Goal: Information Seeking & Learning: Find specific page/section

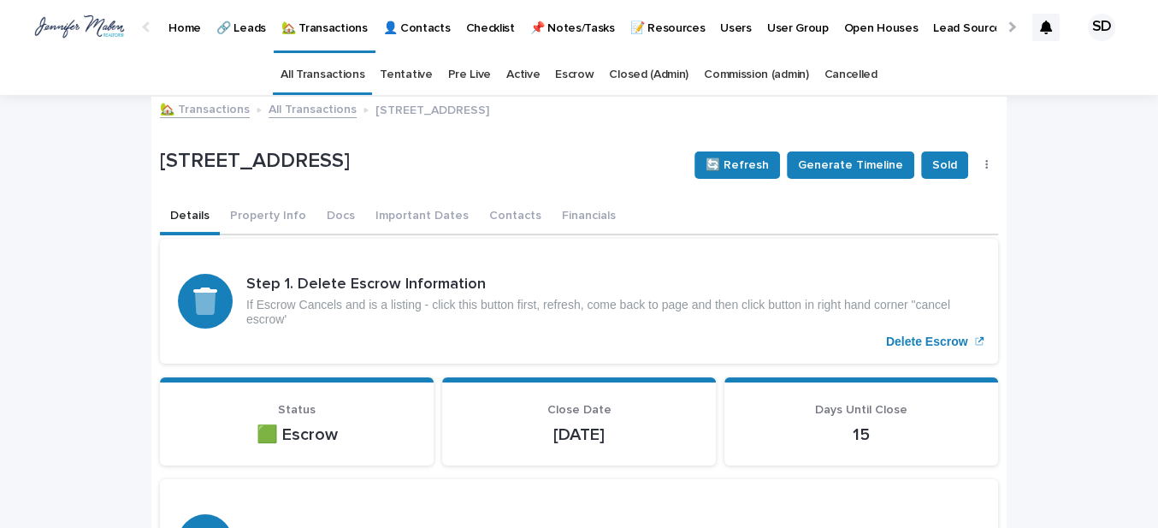
click at [199, 109] on link "🏡 Transactions" at bounding box center [205, 108] width 90 height 20
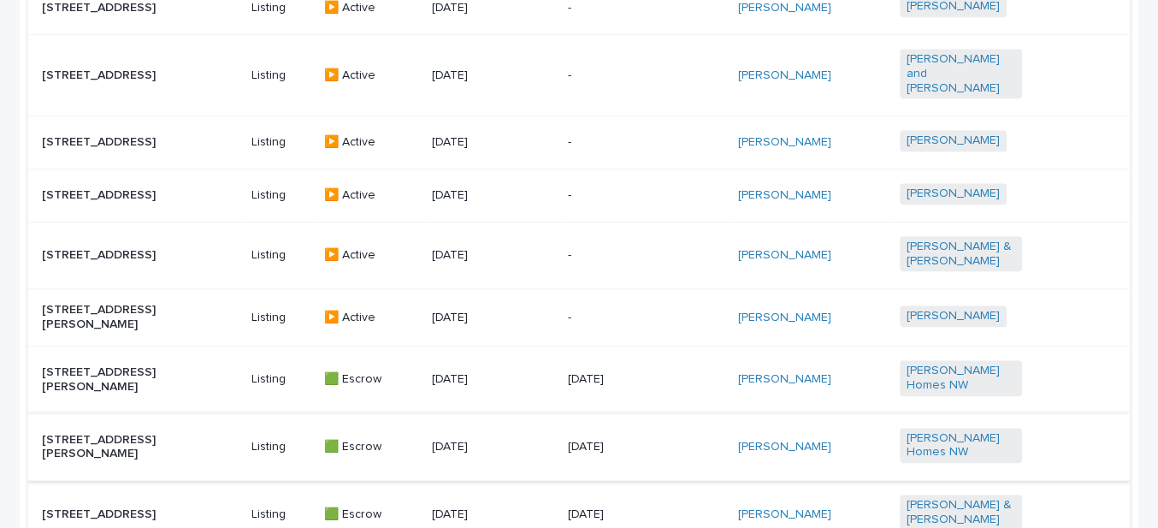
scroll to position [865, 0]
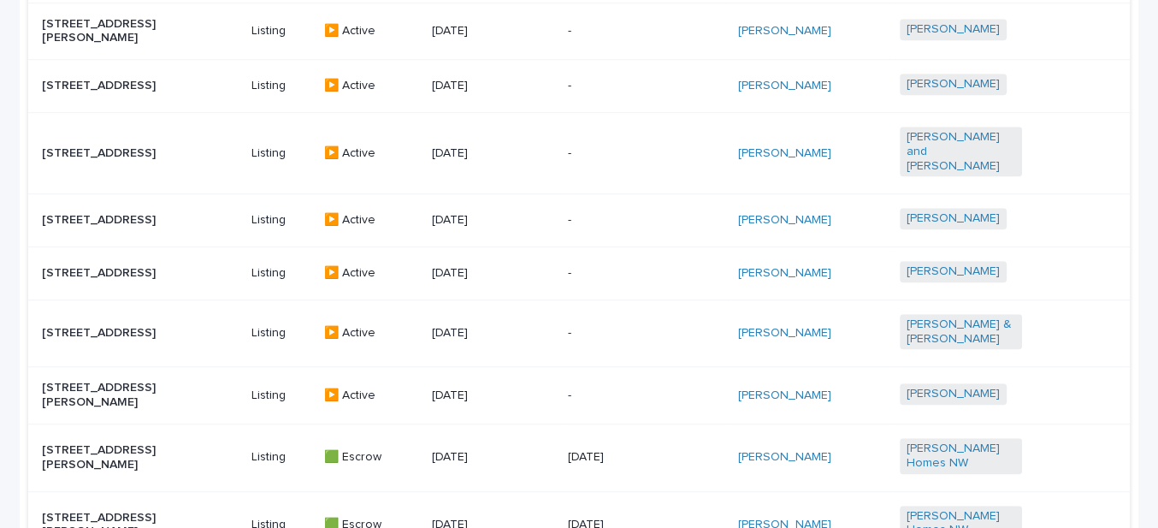
click at [133, 387] on p "[STREET_ADDRESS][PERSON_NAME]" at bounding box center [103, 395] width 122 height 29
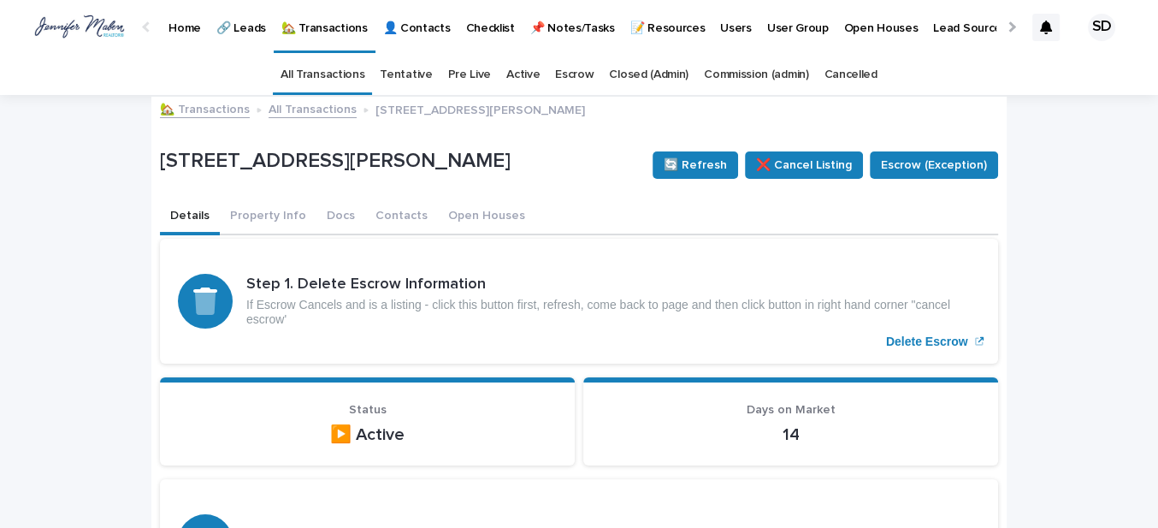
click at [186, 208] on button "Details" at bounding box center [190, 217] width 60 height 36
click at [204, 110] on link "🏡 Transactions" at bounding box center [205, 108] width 90 height 20
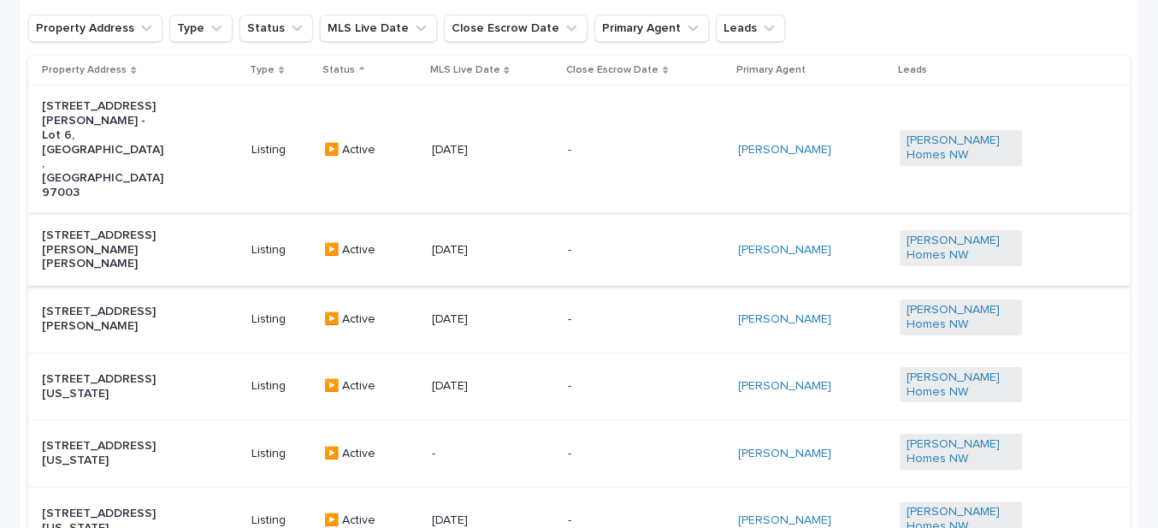
scroll to position [155, 0]
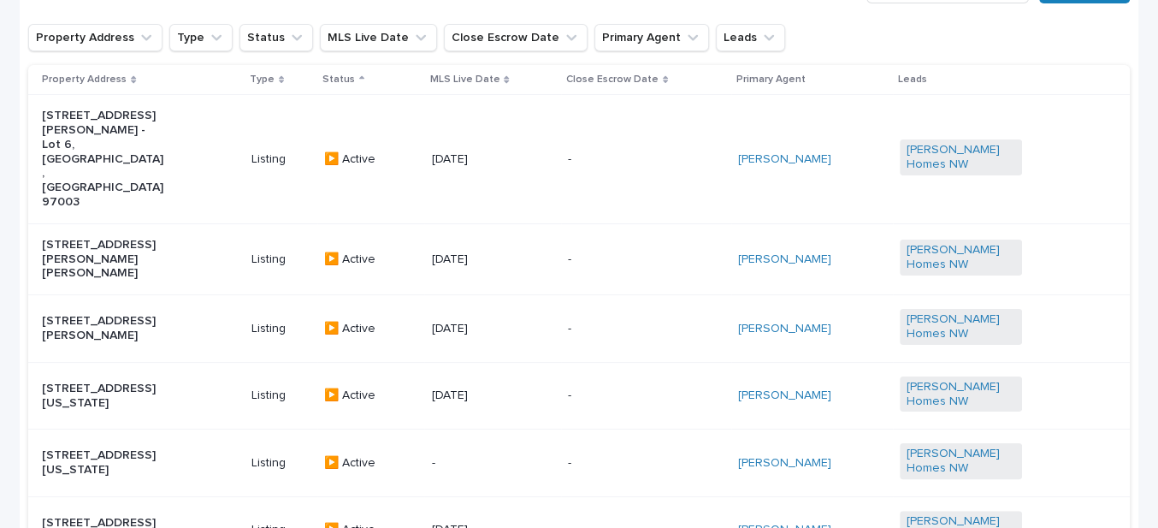
click at [128, 238] on p "[STREET_ADDRESS][PERSON_NAME][PERSON_NAME]" at bounding box center [103, 259] width 122 height 43
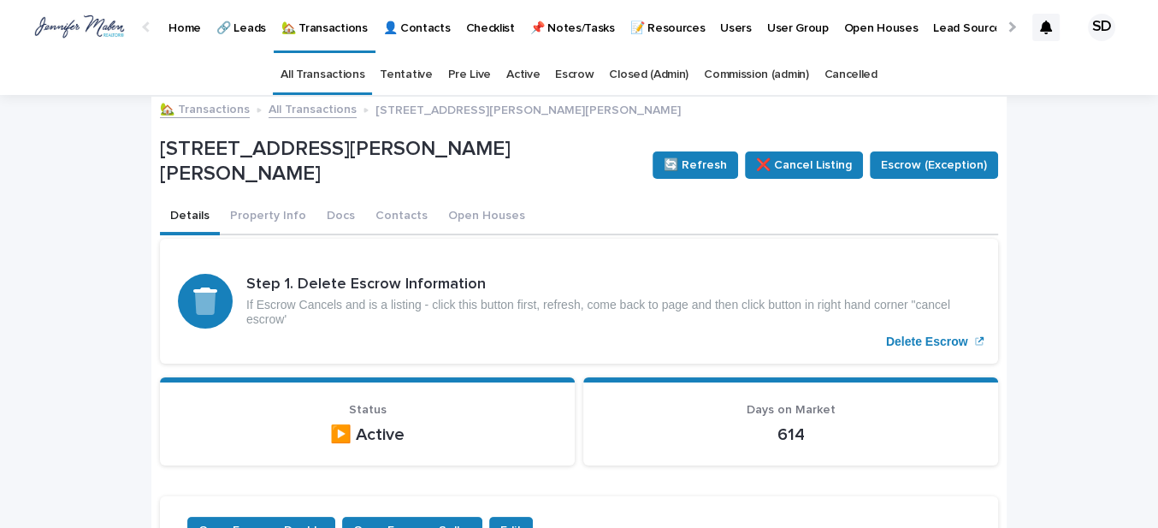
click at [196, 109] on link "🏡 Transactions" at bounding box center [205, 108] width 90 height 20
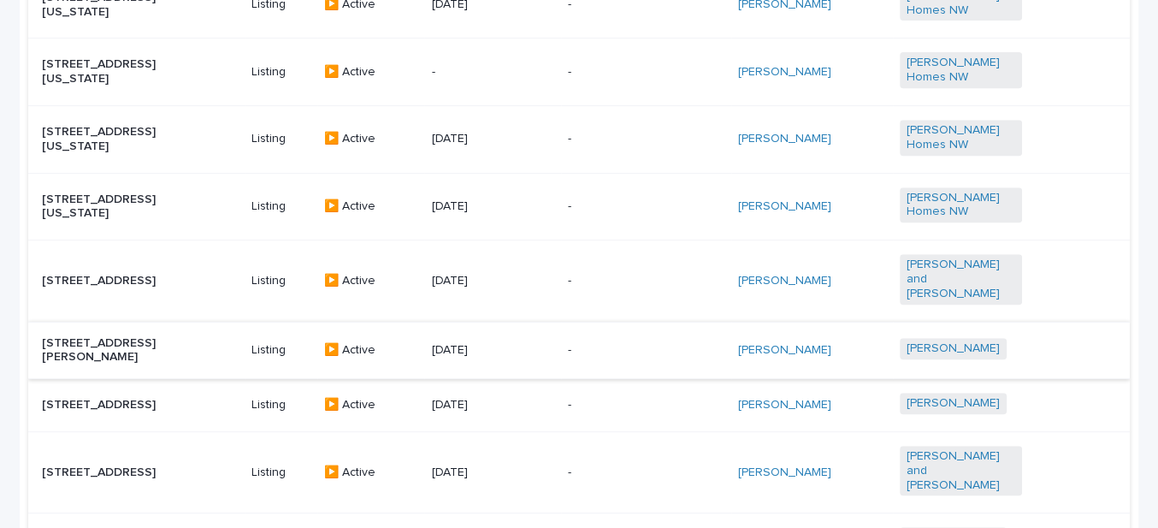
scroll to position [544, 0]
click at [126, 275] on p "[STREET_ADDRESS]" at bounding box center [103, 282] width 122 height 15
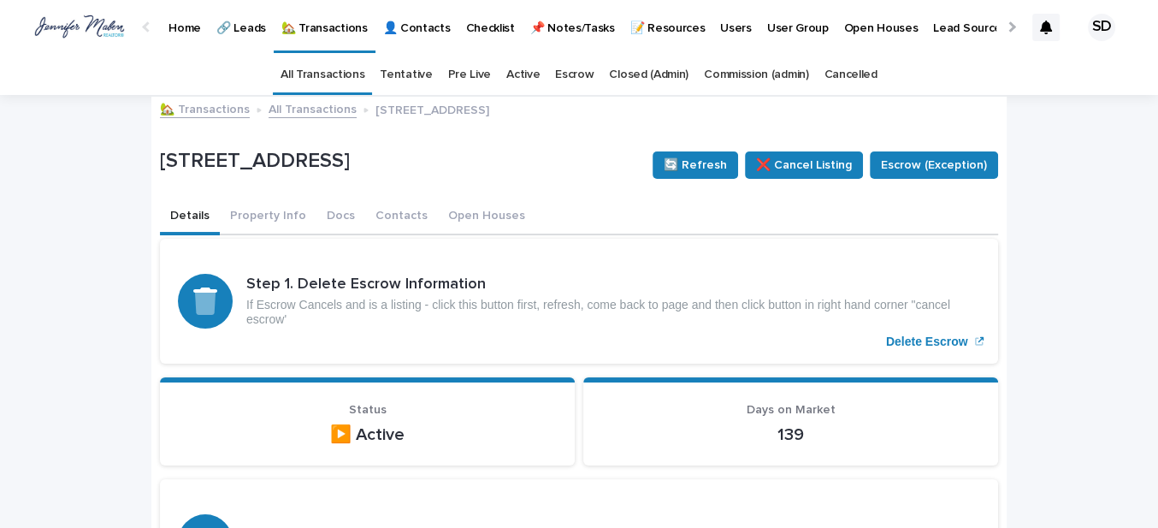
click at [186, 109] on link "🏡 Transactions" at bounding box center [205, 108] width 90 height 20
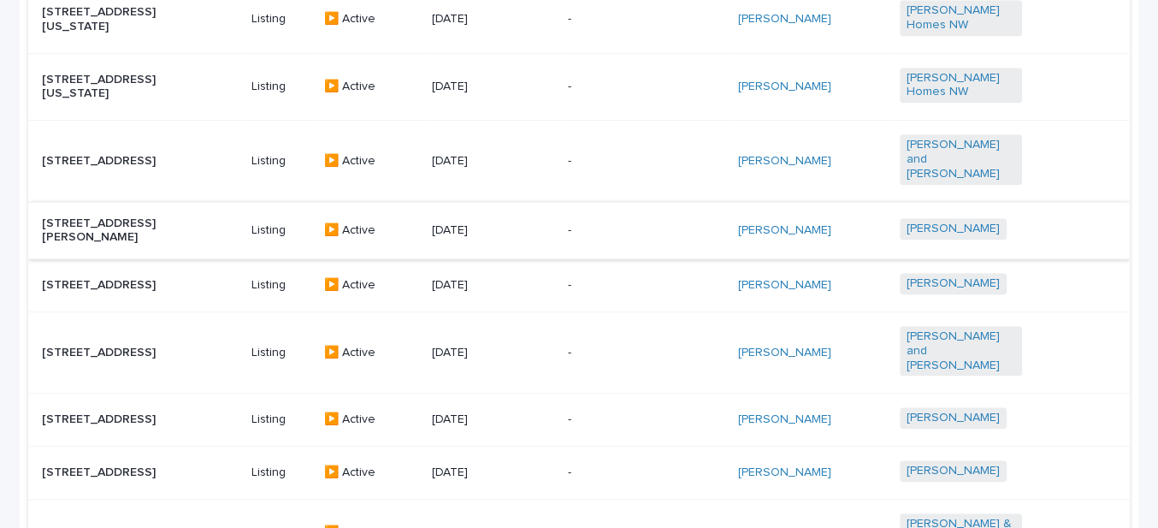
scroll to position [700, 0]
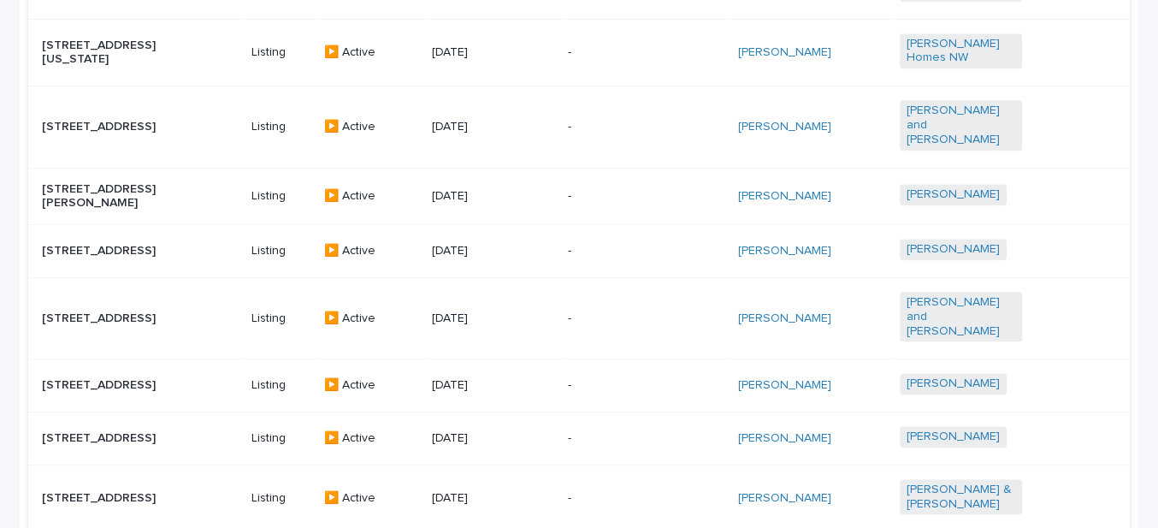
click at [112, 182] on p "[STREET_ADDRESS][PERSON_NAME]" at bounding box center [103, 196] width 122 height 29
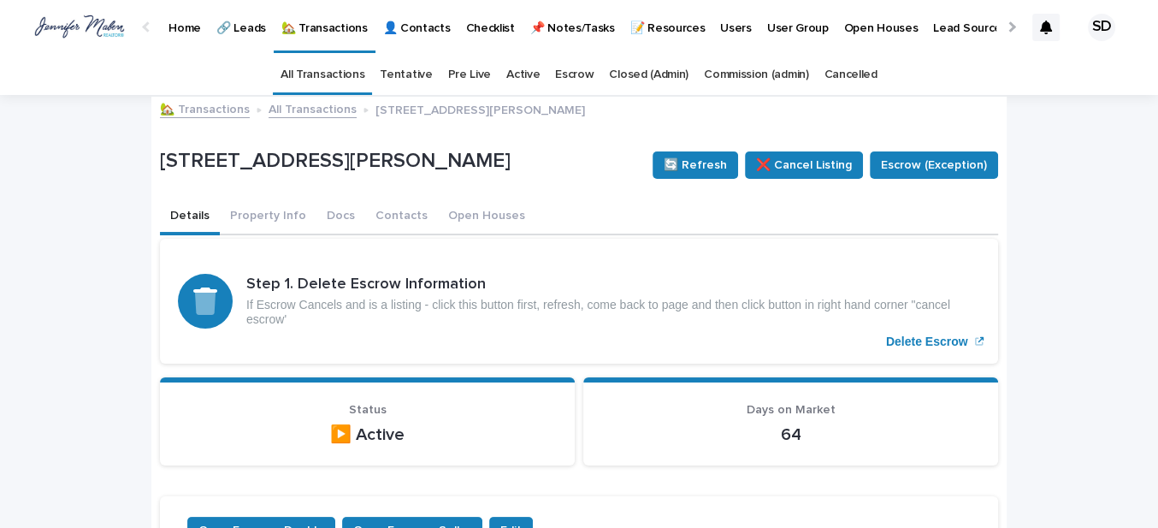
click at [187, 111] on link "🏡 Transactions" at bounding box center [205, 108] width 90 height 20
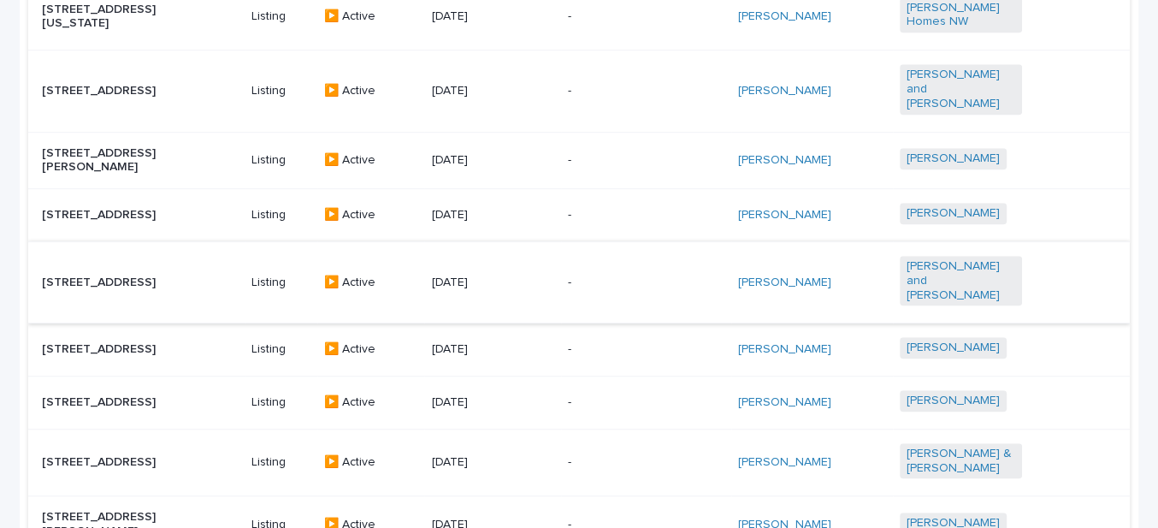
scroll to position [700, 0]
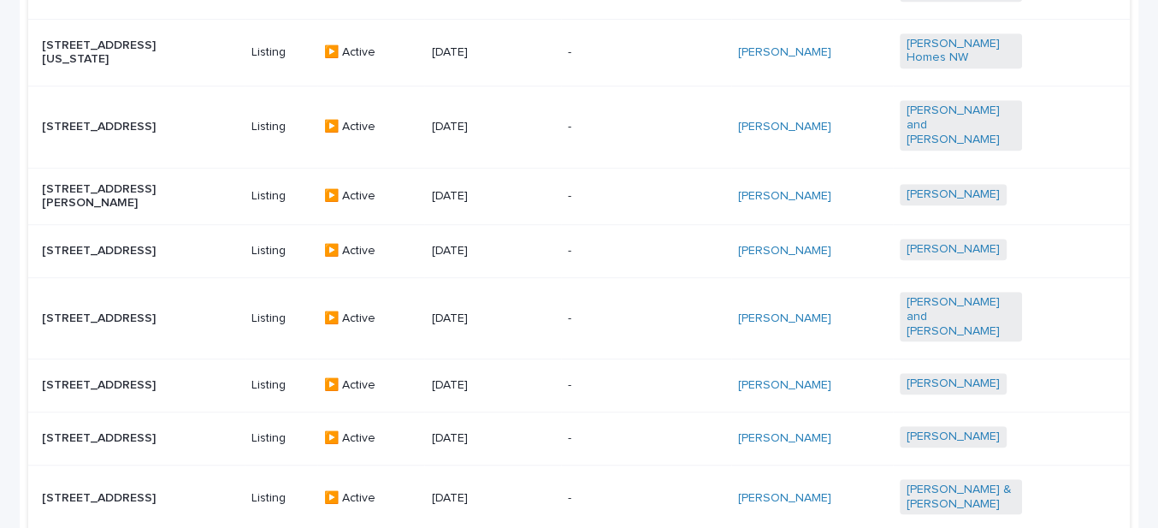
click at [160, 311] on p "[STREET_ADDRESS]" at bounding box center [103, 318] width 122 height 15
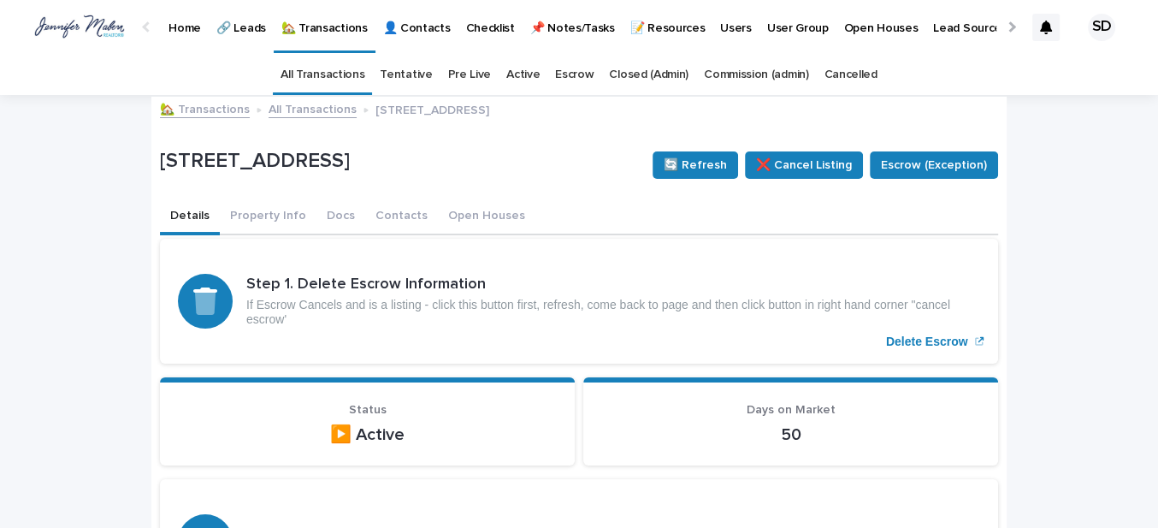
click at [178, 111] on link "🏡 Transactions" at bounding box center [205, 108] width 90 height 20
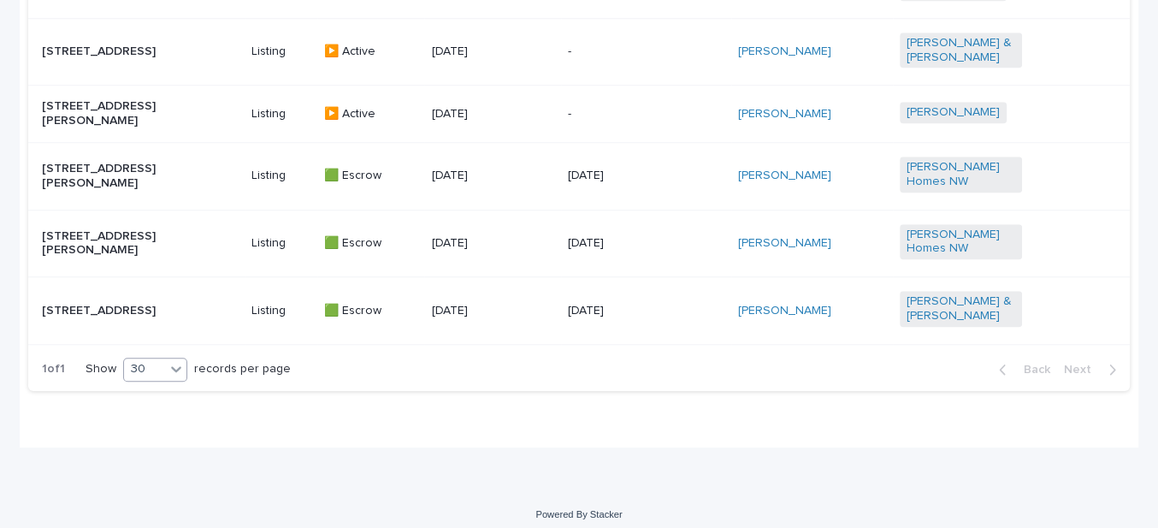
scroll to position [1098, 0]
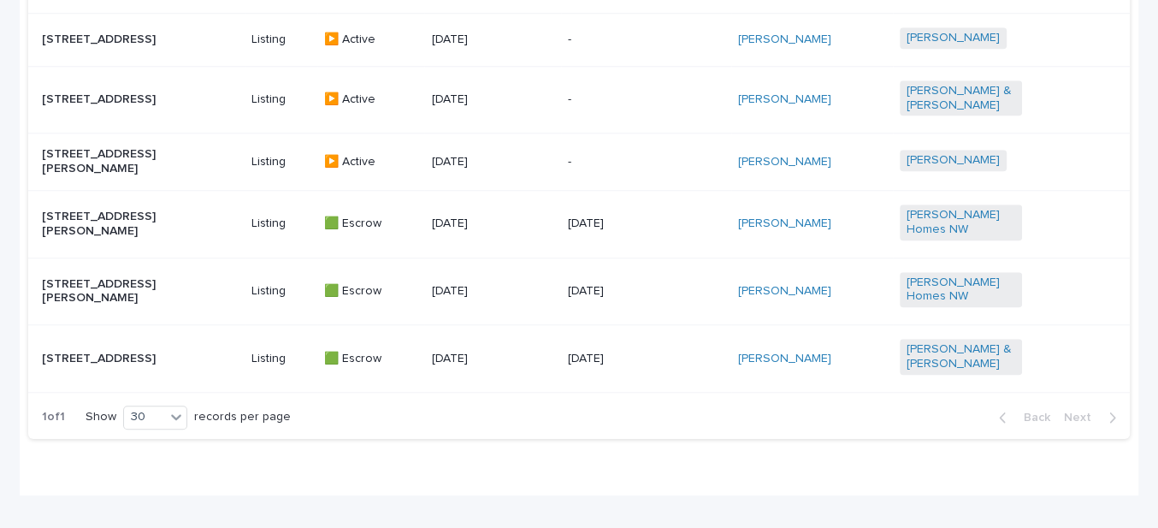
click at [105, 306] on p "[STREET_ADDRESS][PERSON_NAME]" at bounding box center [103, 291] width 122 height 29
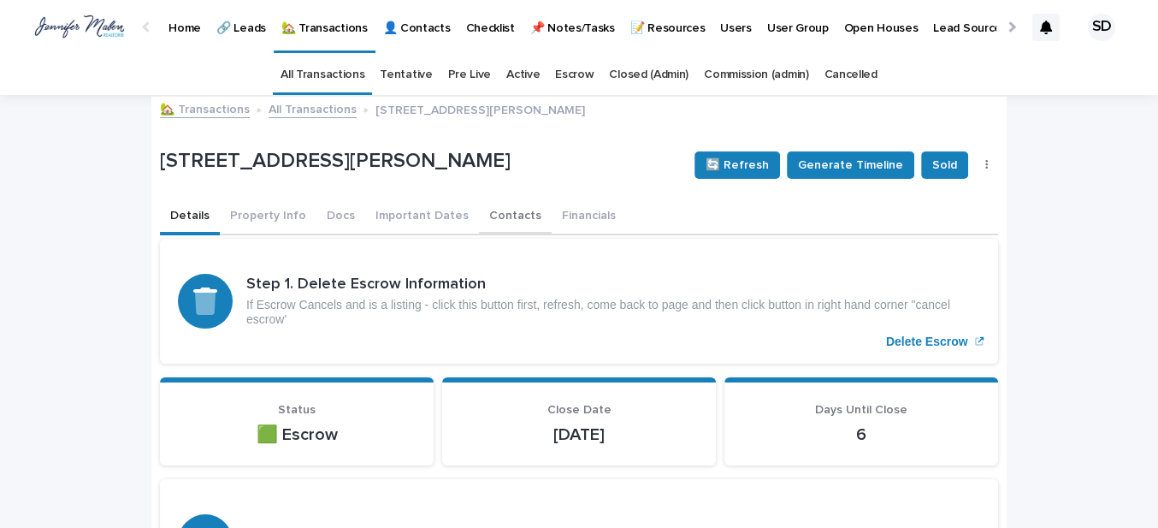
click at [490, 209] on button "Contacts" at bounding box center [515, 217] width 73 height 36
